Goal: Find specific page/section: Find specific page/section

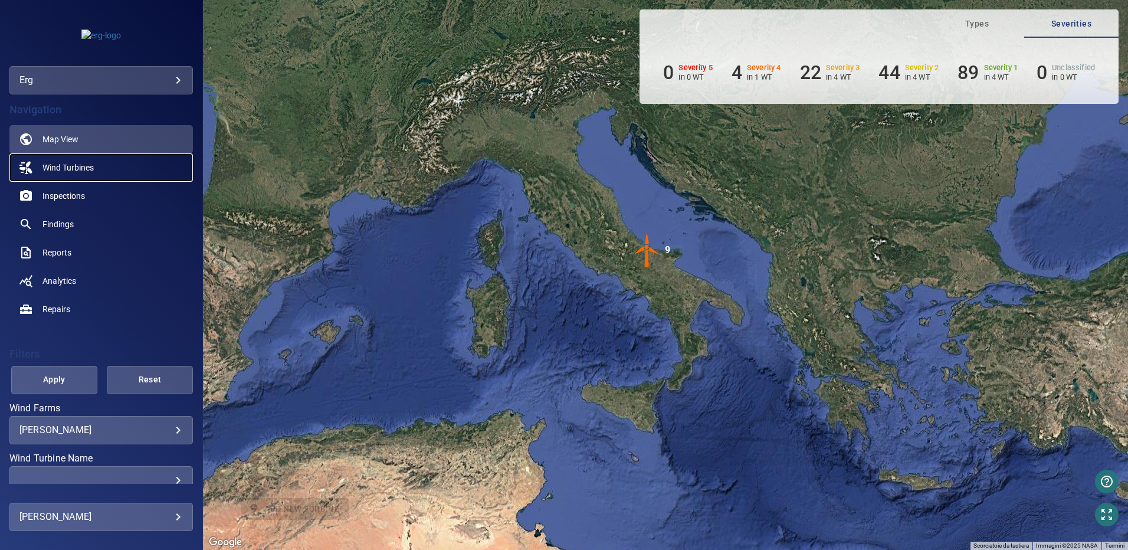
click at [78, 167] on span "Wind Turbines" at bounding box center [67, 168] width 51 height 12
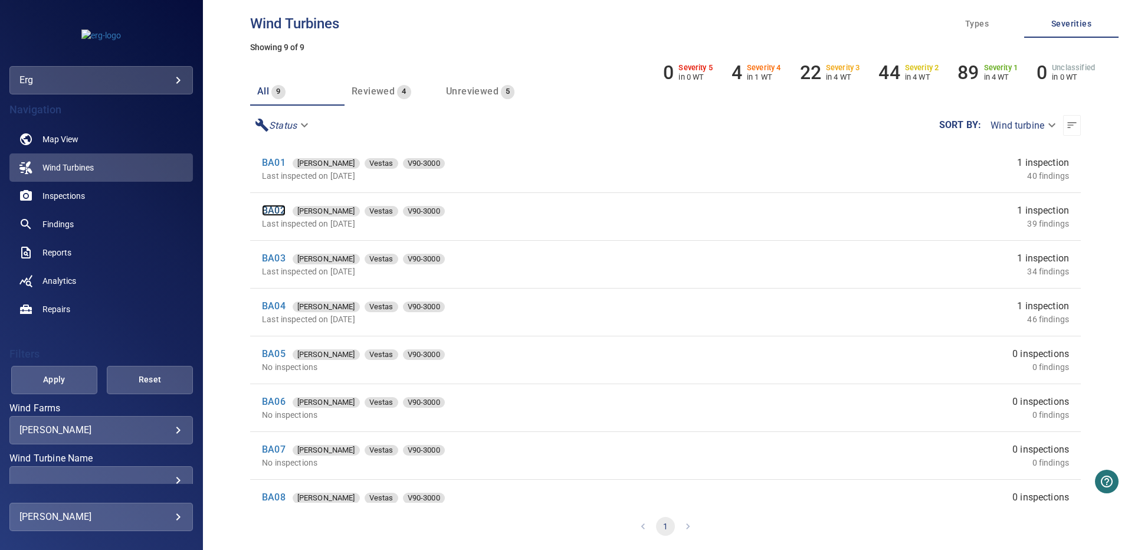
click at [271, 209] on link "BA02" at bounding box center [274, 210] width 24 height 11
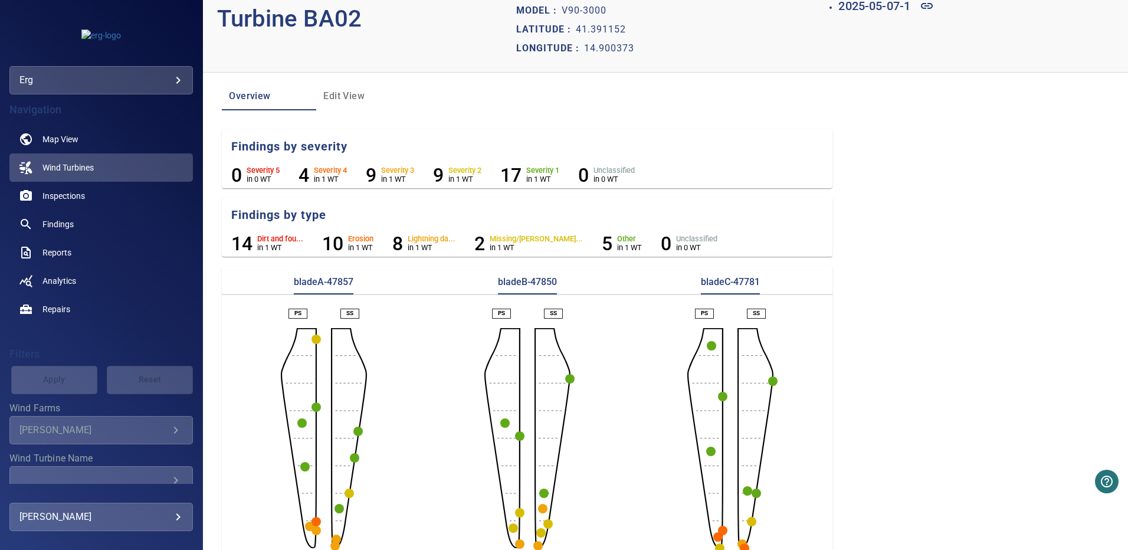
scroll to position [49, 0]
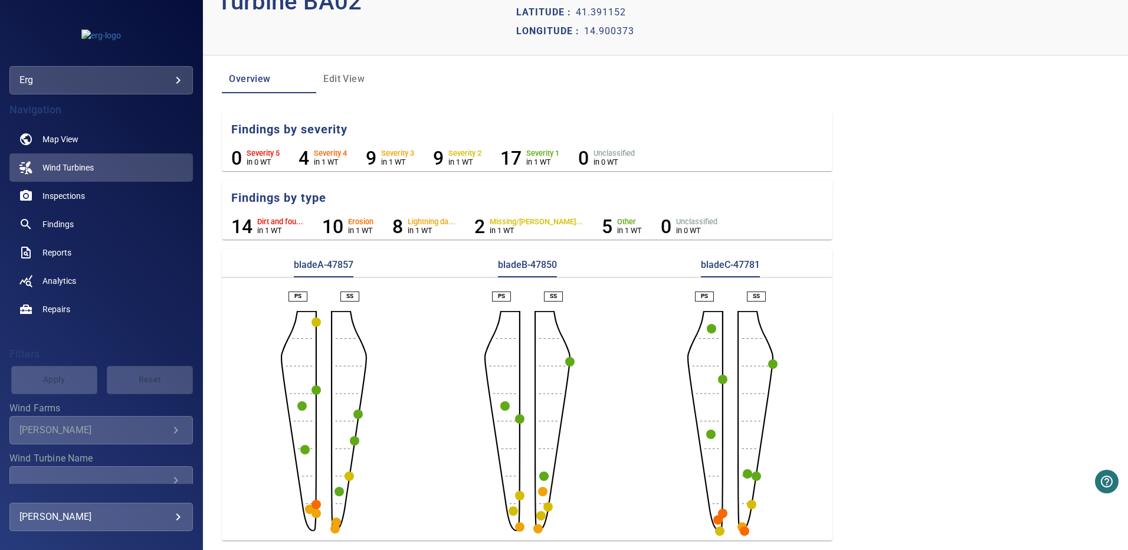
click at [315, 504] on circle "button" at bounding box center [315, 504] width 9 height 9
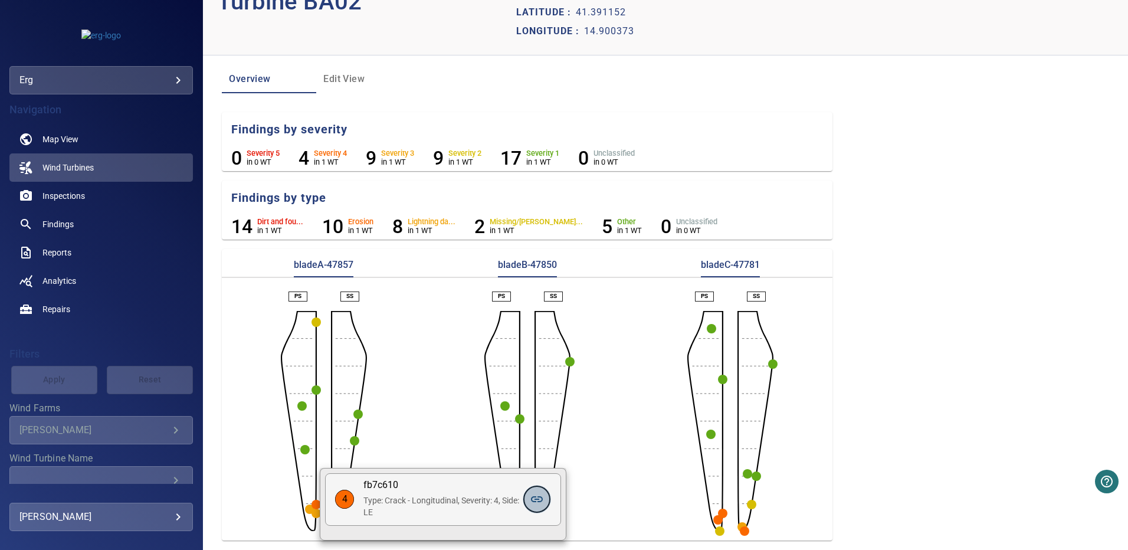
click at [536, 497] on icon at bounding box center [537, 499] width 12 height 6
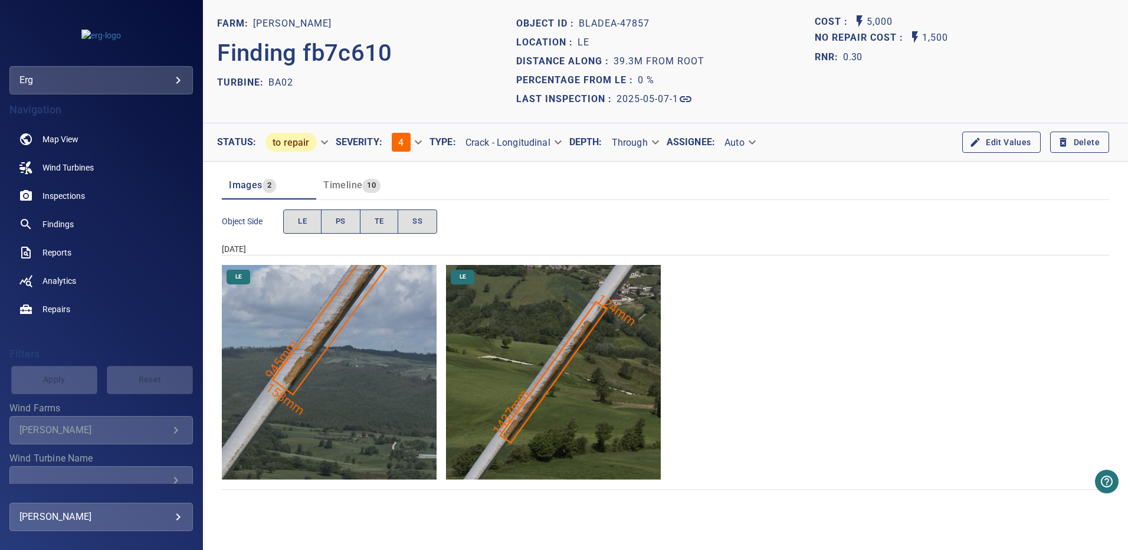
click at [331, 339] on img "Baselice/BA02/2025-05-07-1/2025-05-07-1/image78wp83.jpg" at bounding box center [329, 372] width 215 height 215
